Goal: Navigation & Orientation: Find specific page/section

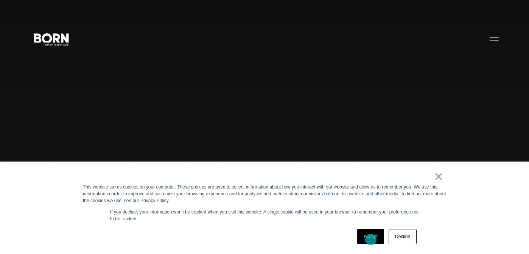
click at [371, 239] on link "Accept" at bounding box center [370, 236] width 27 height 15
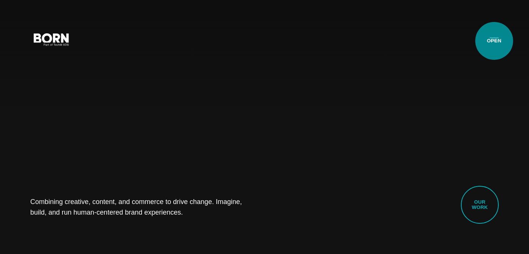
click at [494, 41] on button "Primary Menu" at bounding box center [494, 39] width 18 height 16
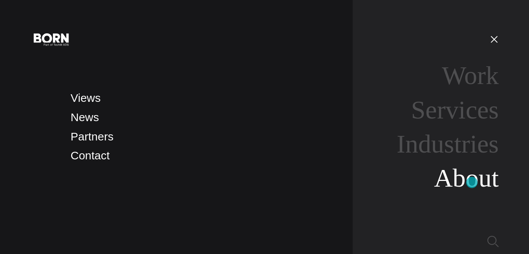
click at [472, 182] on link "About" at bounding box center [466, 177] width 65 height 29
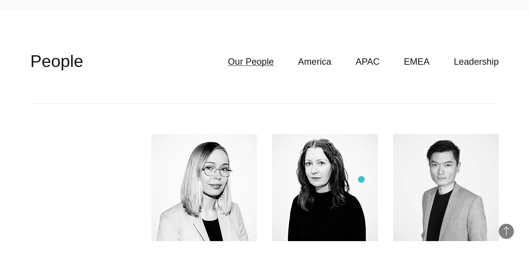
scroll to position [1893, 0]
click at [373, 55] on link "APAC" at bounding box center [368, 62] width 24 height 14
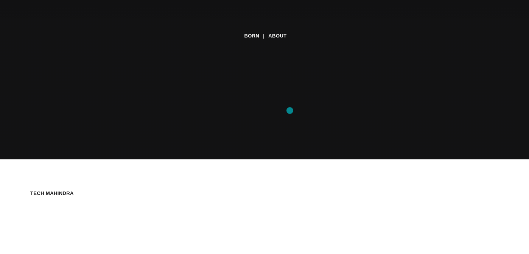
scroll to position [0, 0]
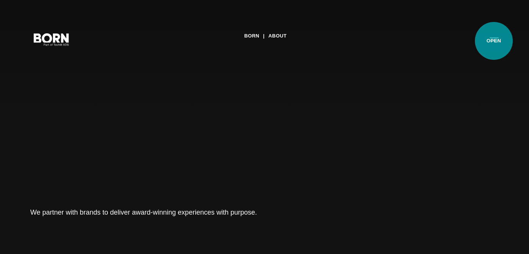
click at [493, 41] on button "Primary Menu" at bounding box center [494, 39] width 18 height 16
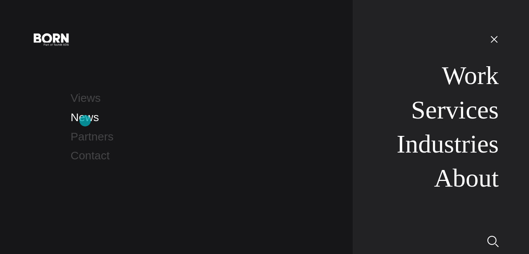
click at [85, 121] on link "News" at bounding box center [85, 117] width 28 height 12
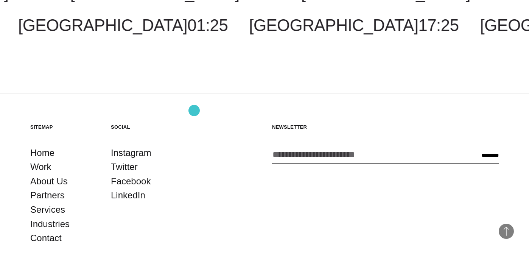
scroll to position [1538, 0]
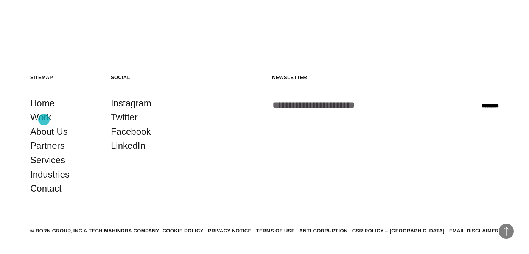
click at [44, 120] on link "Work" at bounding box center [40, 117] width 21 height 14
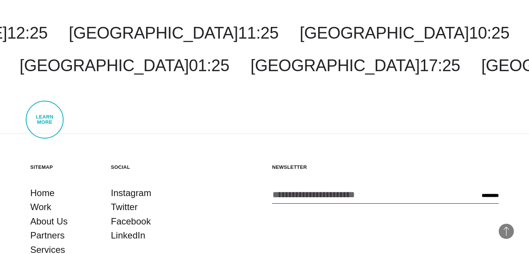
scroll to position [2256, 0]
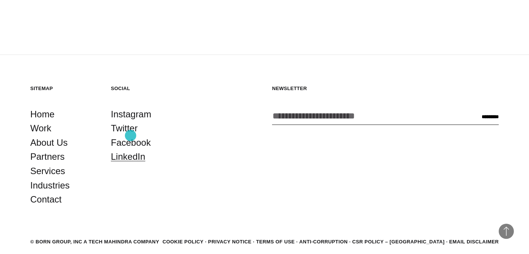
click at [130, 149] on link "LinkedIn" at bounding box center [128, 156] width 34 height 14
